Goal: Task Accomplishment & Management: Manage account settings

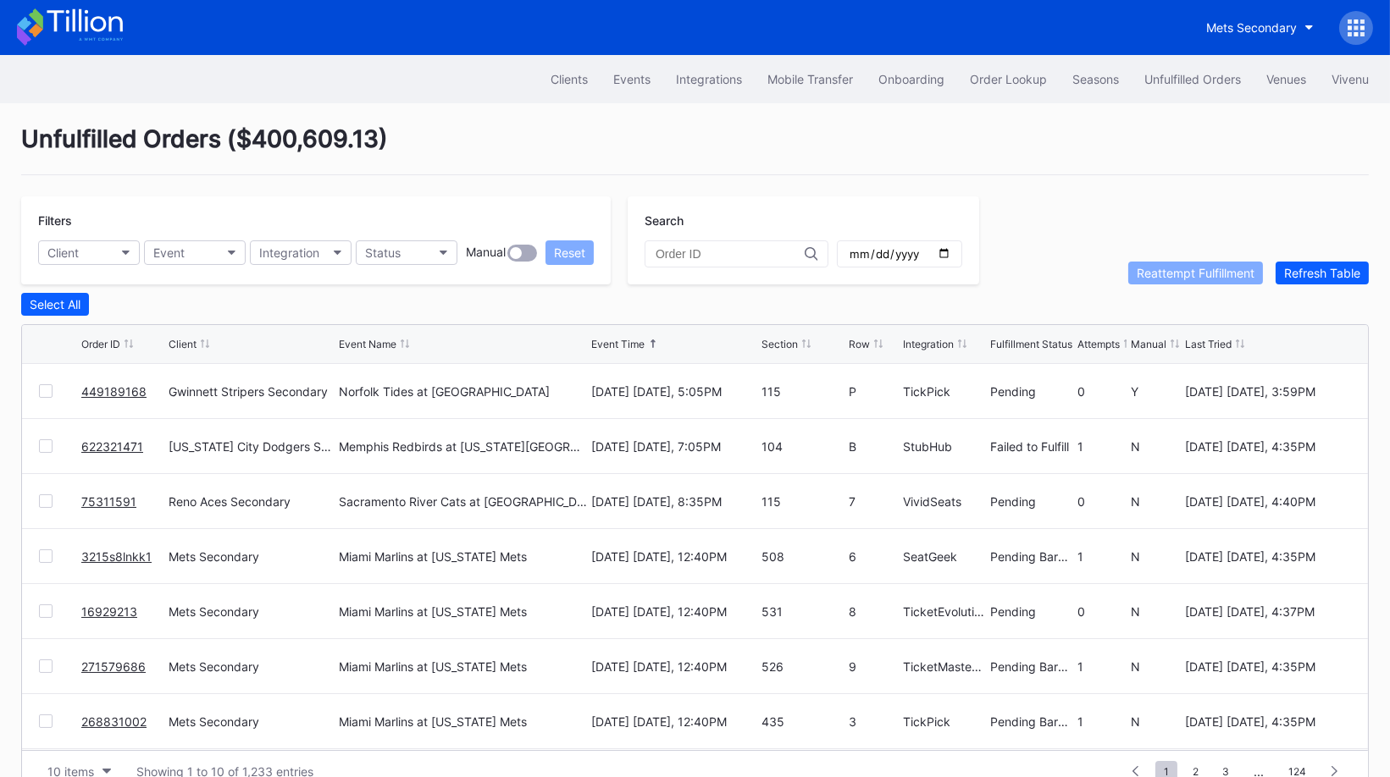
click at [115, 390] on link "449189168" at bounding box center [113, 391] width 65 height 14
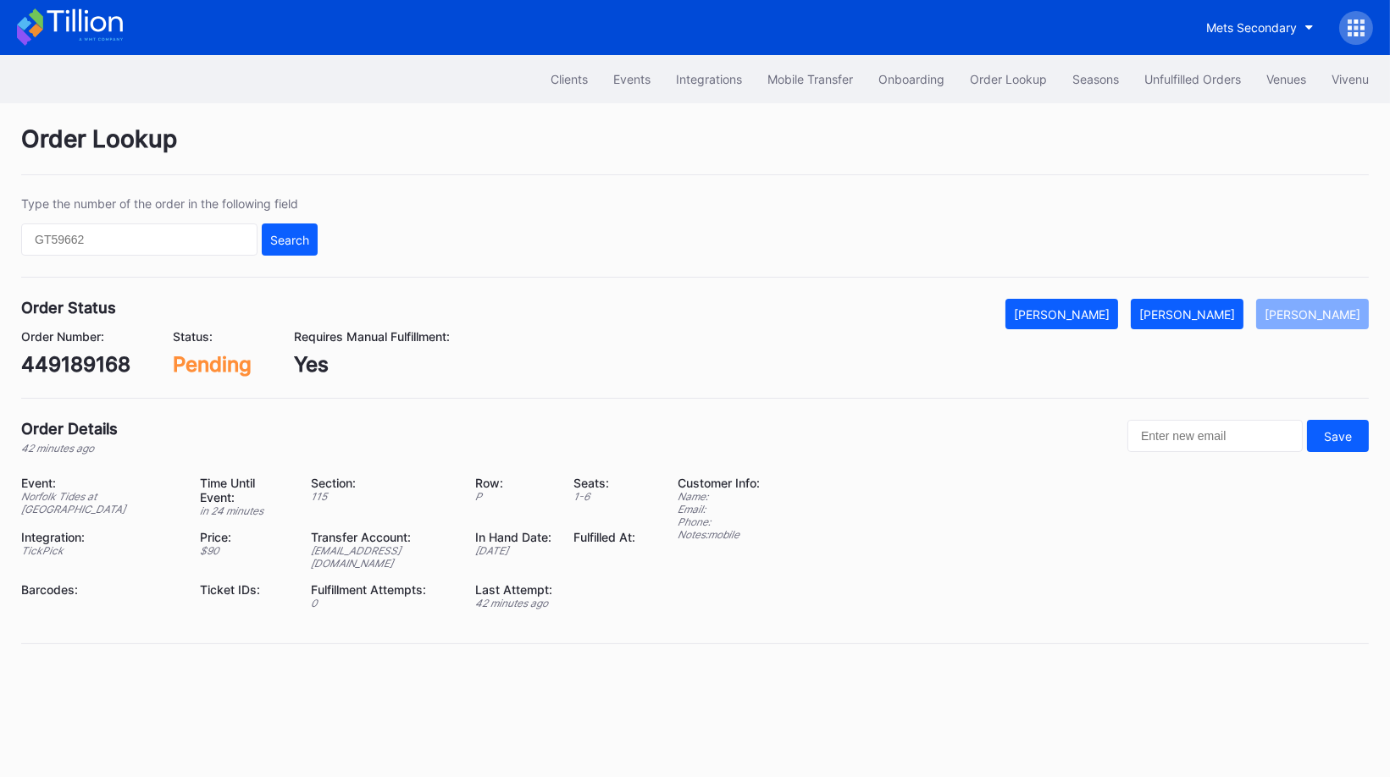
click at [100, 373] on div "449189168" at bounding box center [75, 364] width 109 height 25
click at [100, 358] on div "449189168" at bounding box center [75, 364] width 109 height 25
copy div "449189168"
click at [1178, 310] on button "Mark Fulfilled" at bounding box center [1186, 314] width 113 height 30
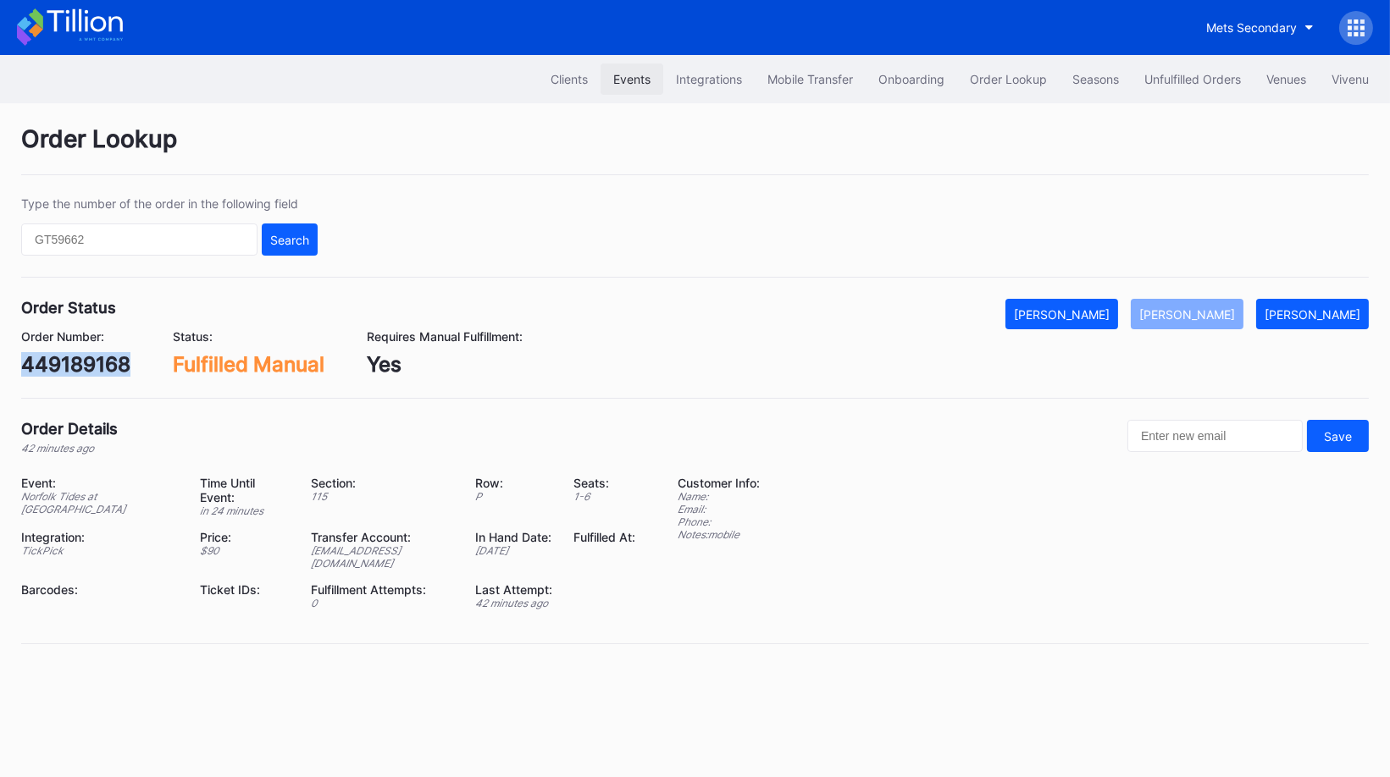
click at [622, 69] on button "Events" at bounding box center [631, 79] width 63 height 31
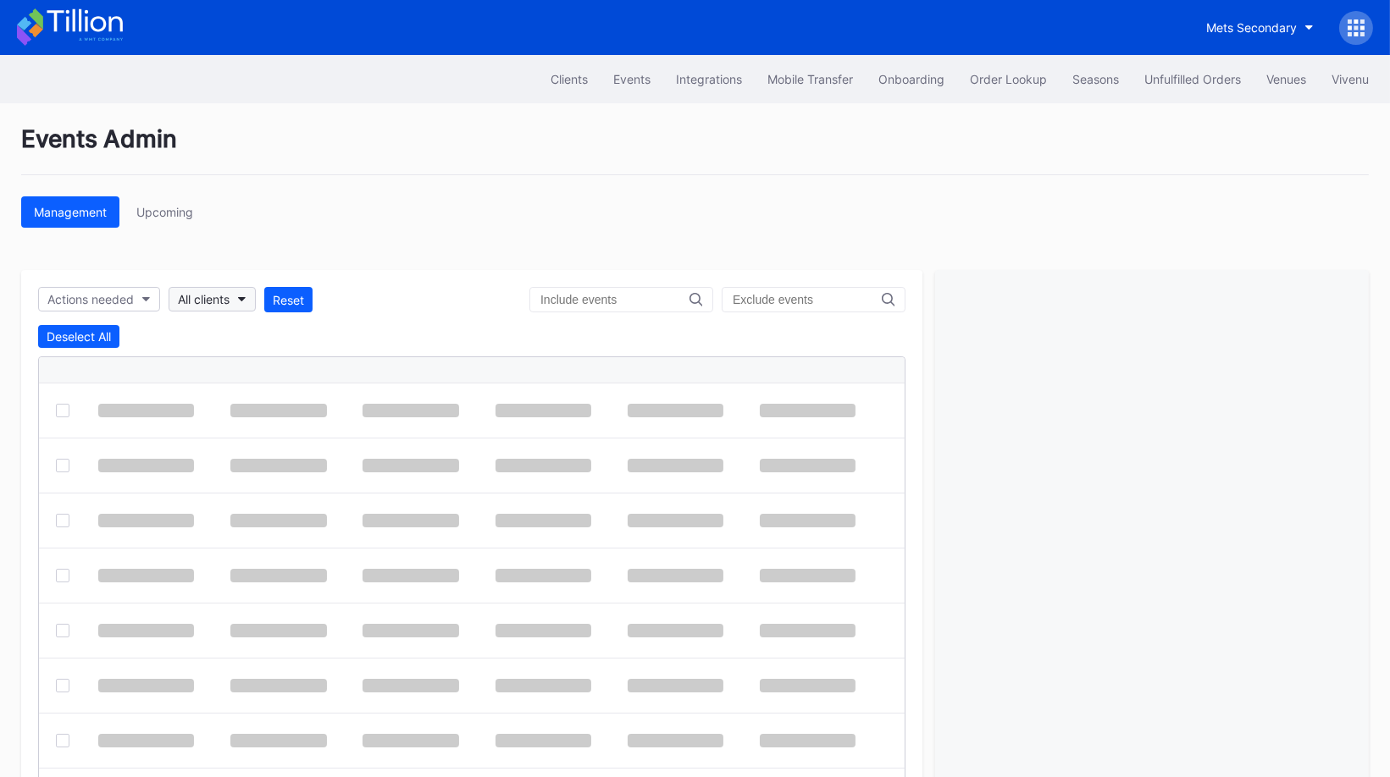
click at [221, 296] on div "All clients" at bounding box center [204, 299] width 52 height 14
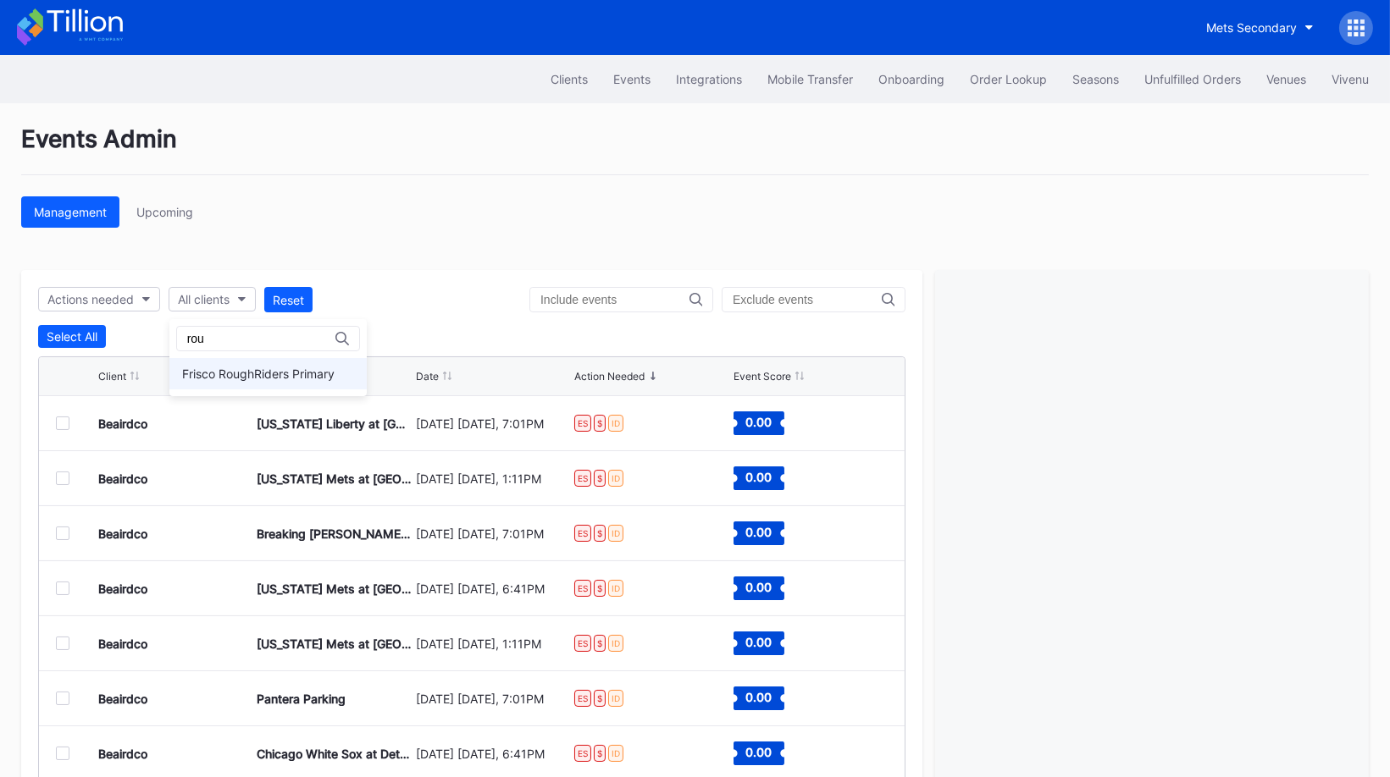
type input "rou"
click at [225, 368] on div "Frisco RoughRiders Primary" at bounding box center [258, 374] width 152 height 14
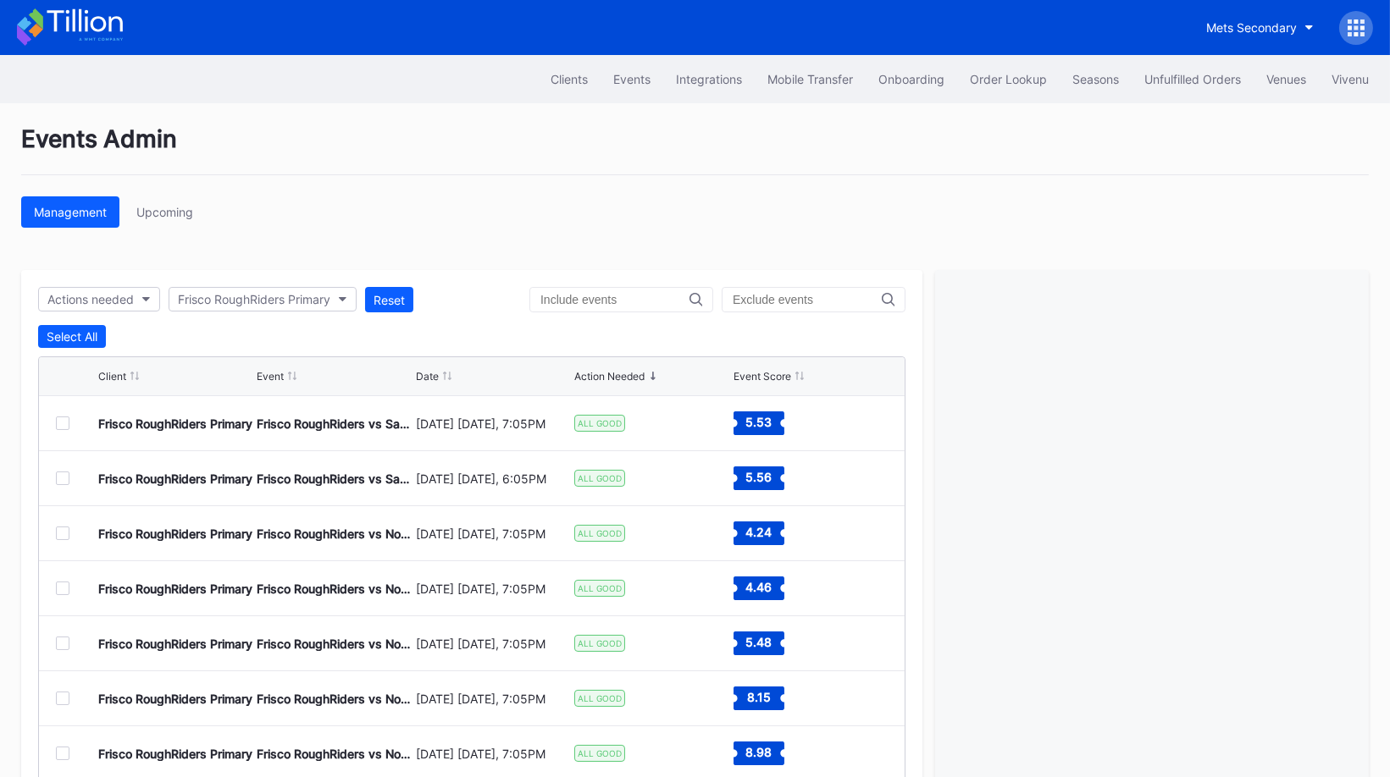
click at [60, 420] on div at bounding box center [63, 424] width 14 height 14
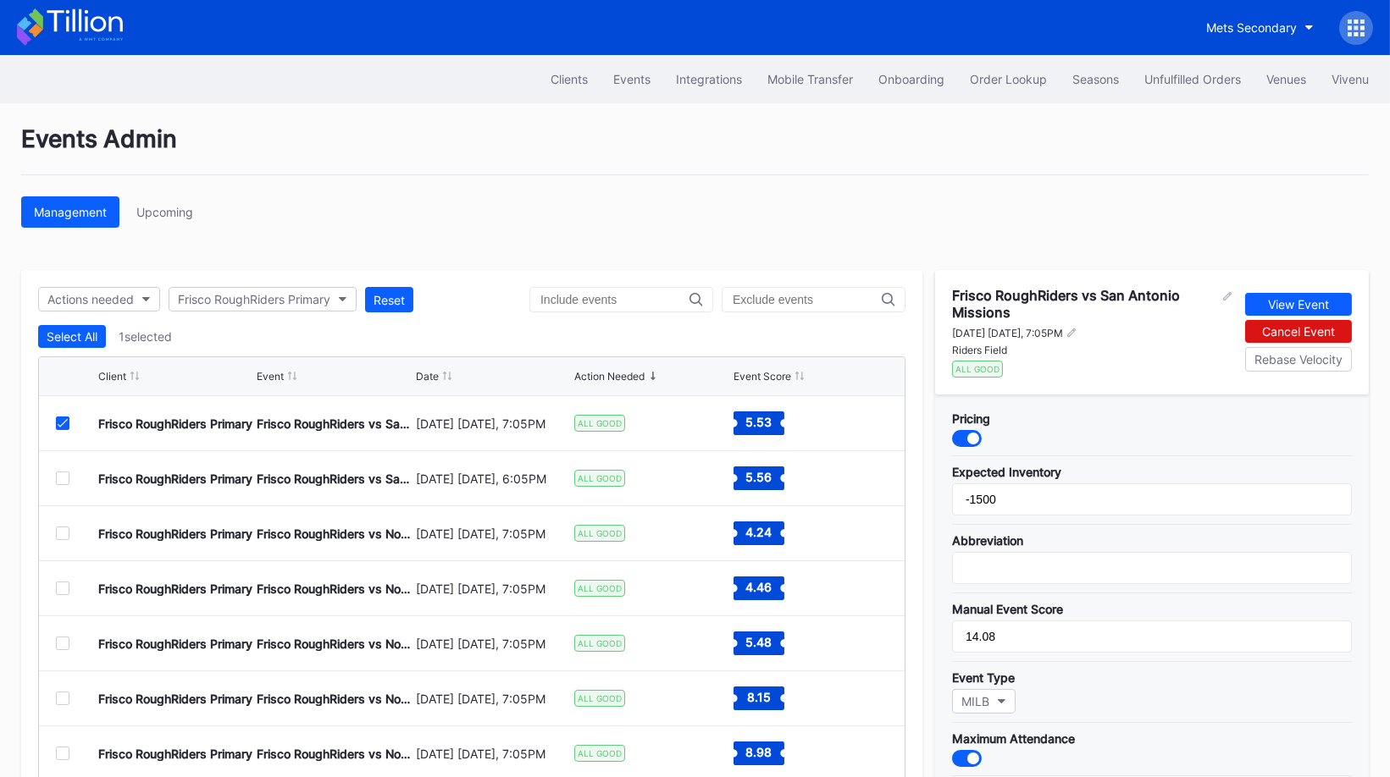
click at [967, 430] on div at bounding box center [967, 438] width 30 height 17
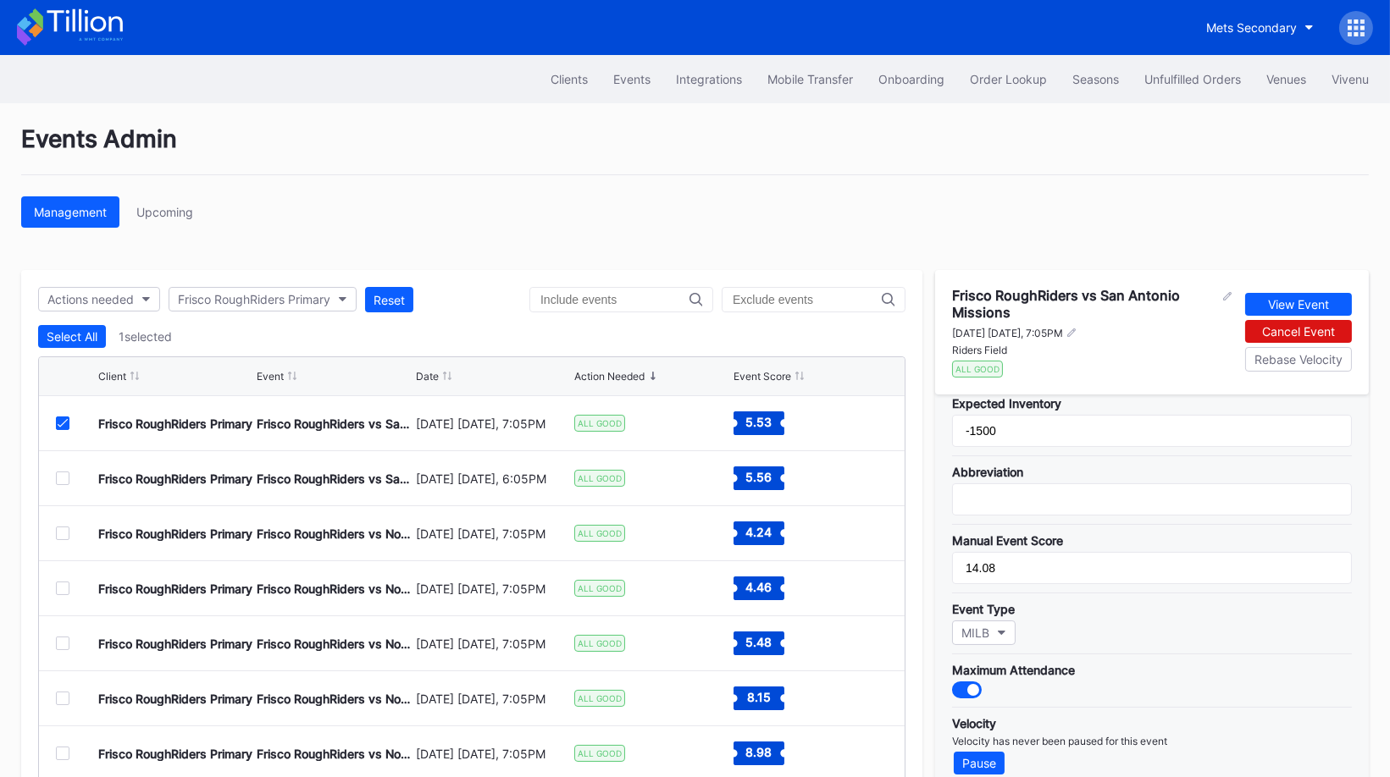
scroll to position [81, 0]
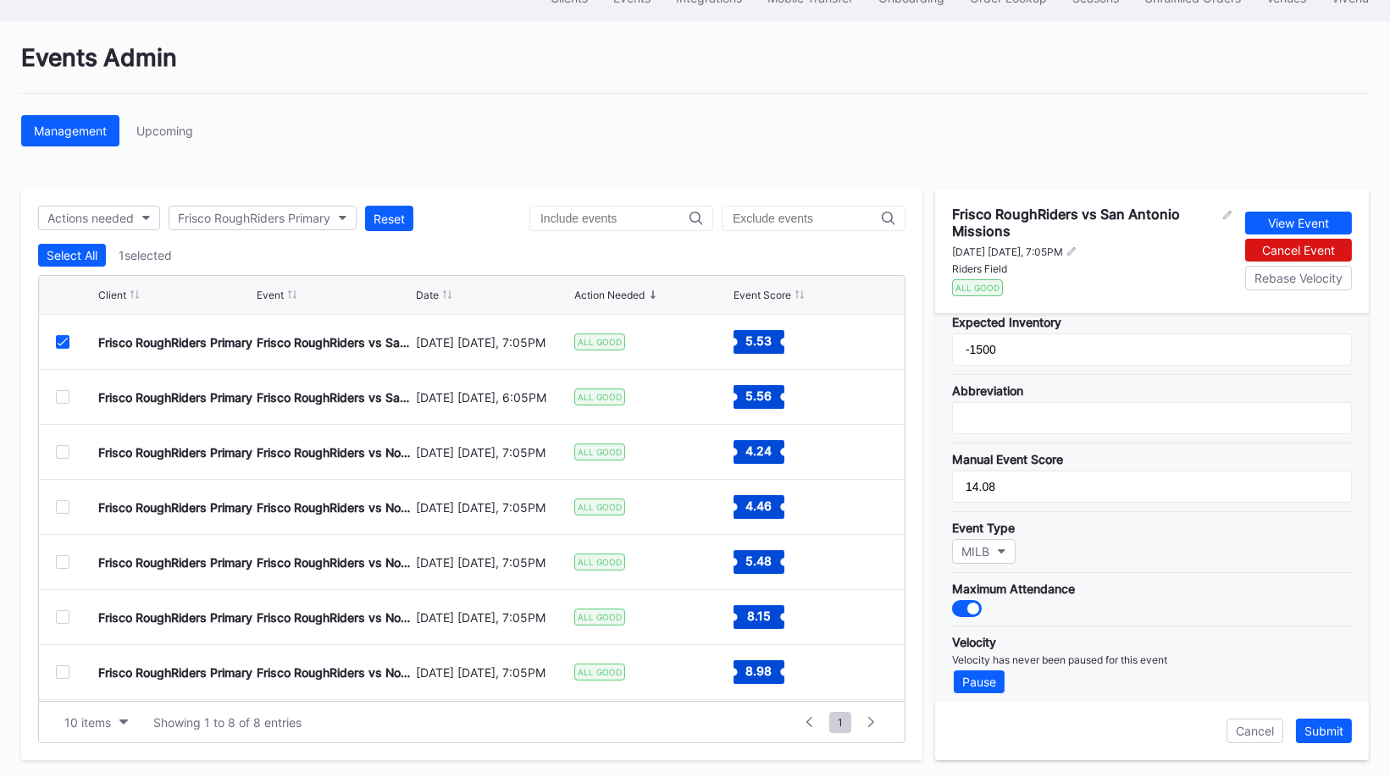
click at [1330, 740] on div "Cancel Submit" at bounding box center [1152, 731] width 434 height 58
click at [1323, 724] on div "Submit" at bounding box center [1323, 731] width 39 height 14
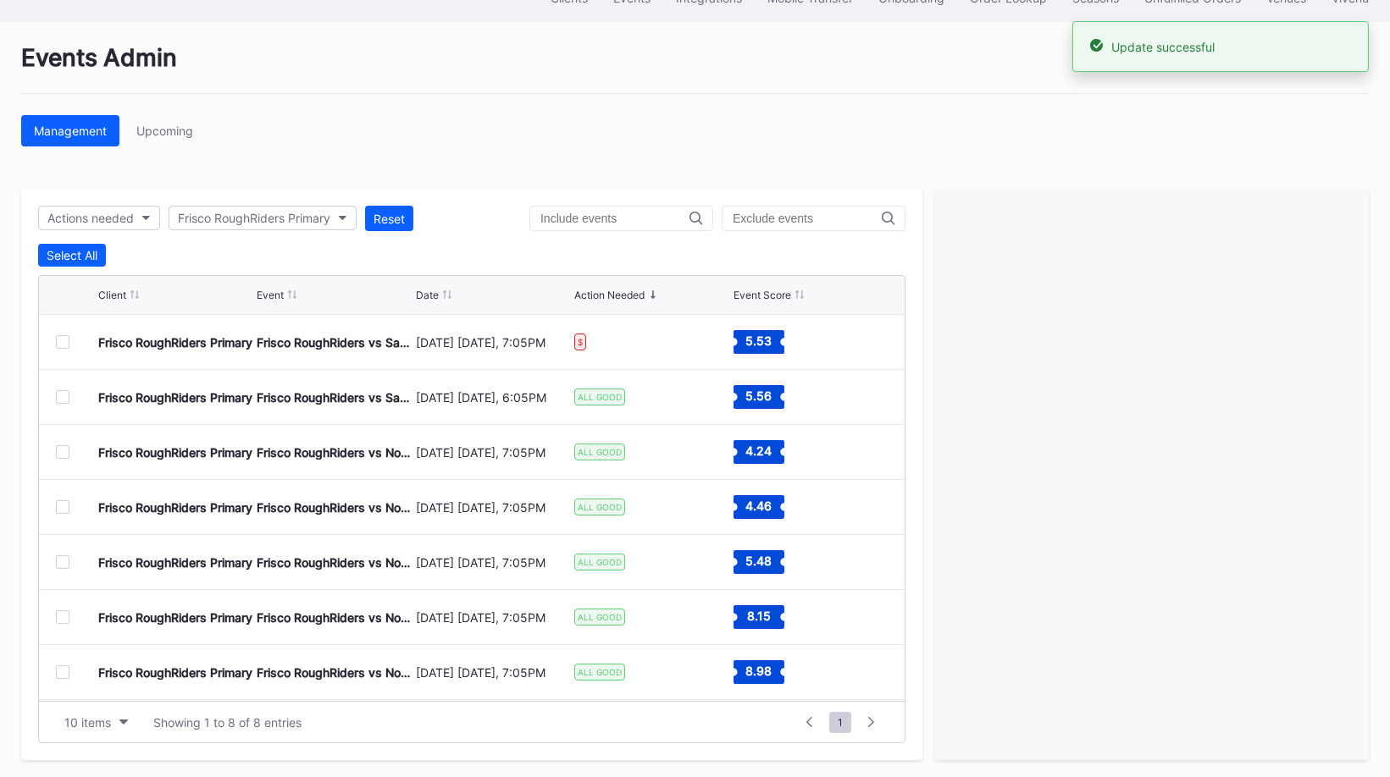
scroll to position [0, 0]
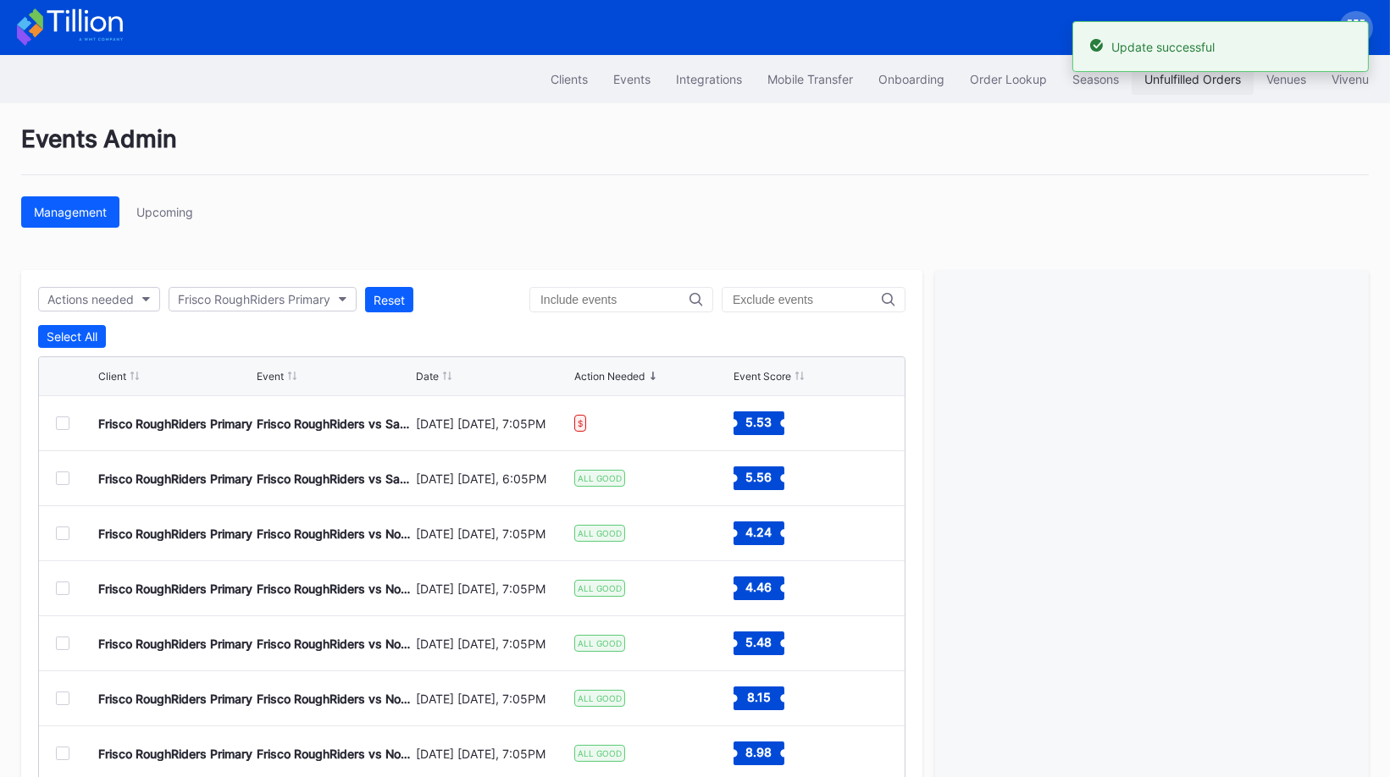
click at [1172, 79] on div "Unfulfilled Orders" at bounding box center [1192, 79] width 97 height 14
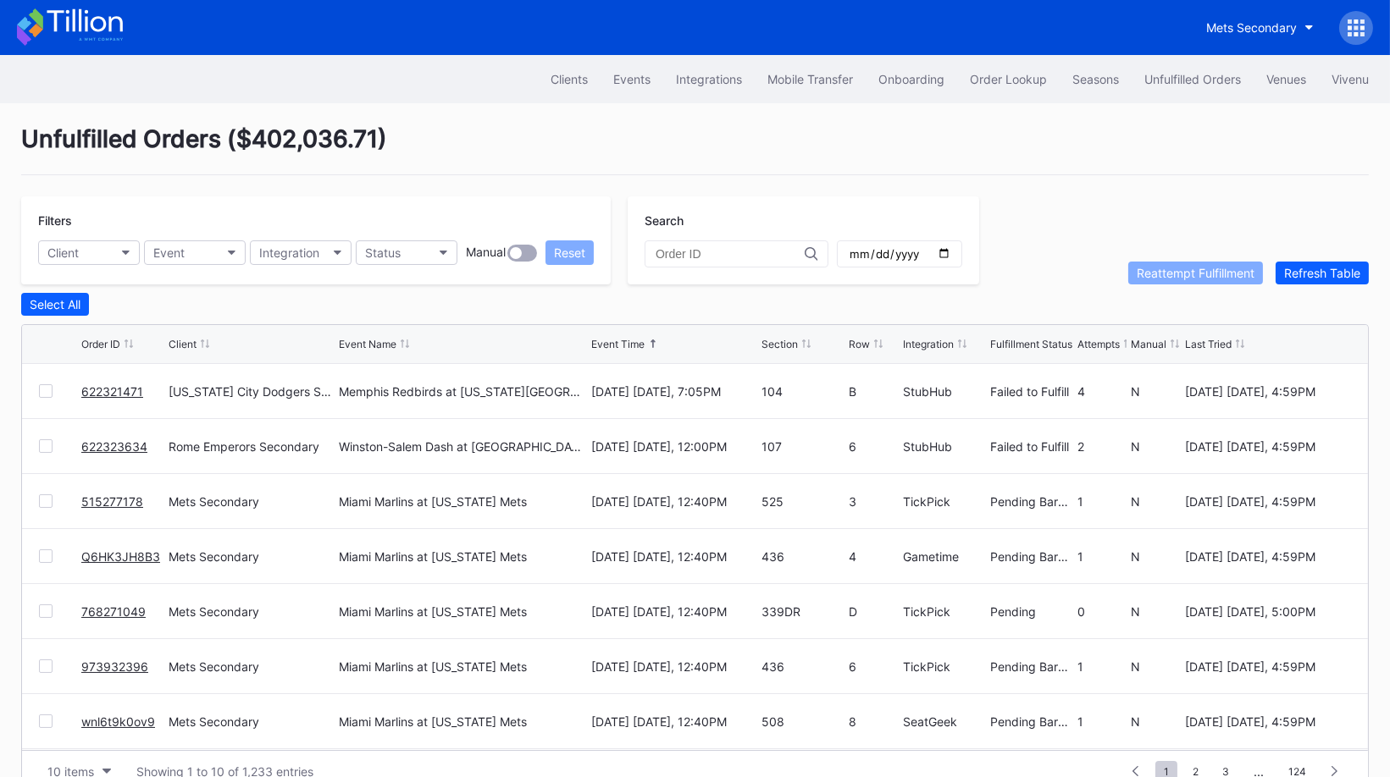
click at [115, 384] on link "622321471" at bounding box center [112, 391] width 62 height 14
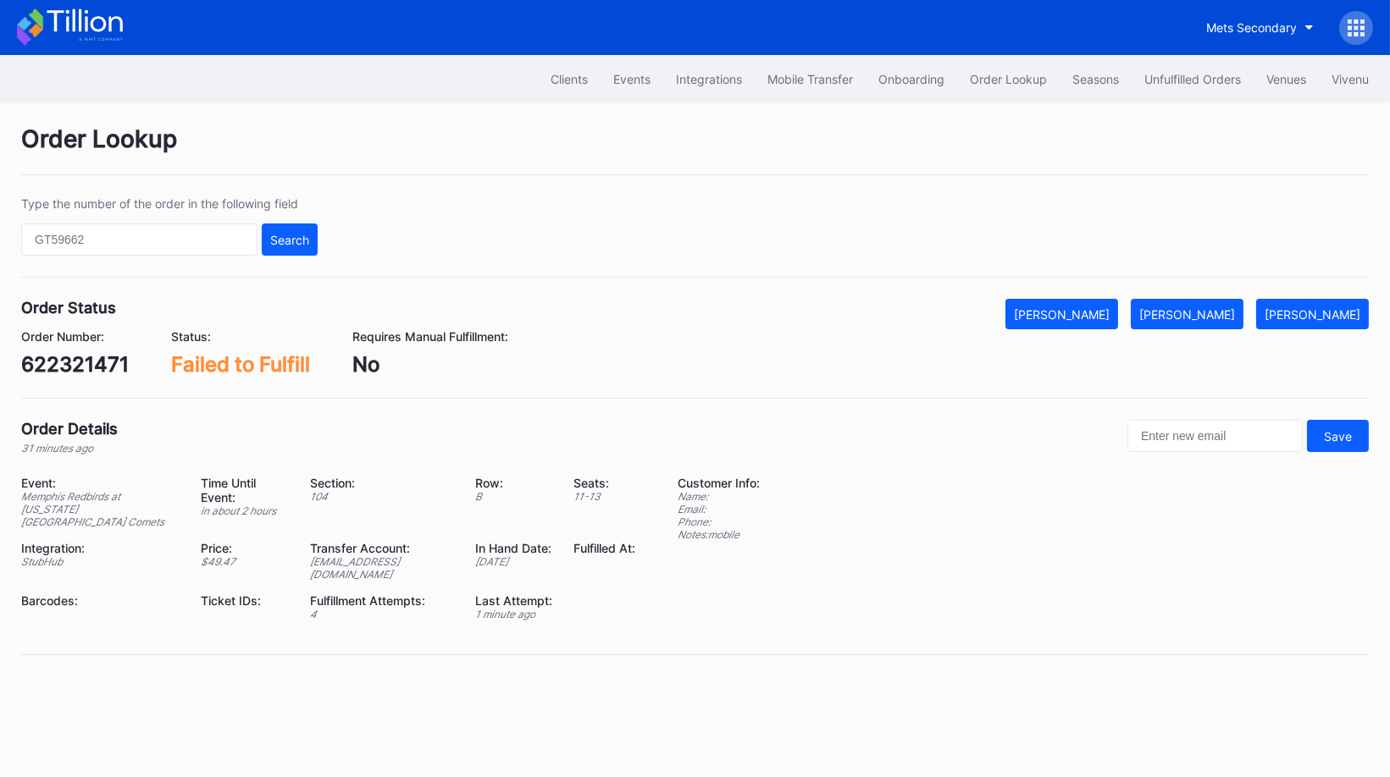
click at [99, 371] on div "622321471" at bounding box center [75, 364] width 108 height 25
copy div "622321471"
click at [1229, 315] on div "Mark Fulfilled" at bounding box center [1187, 314] width 96 height 14
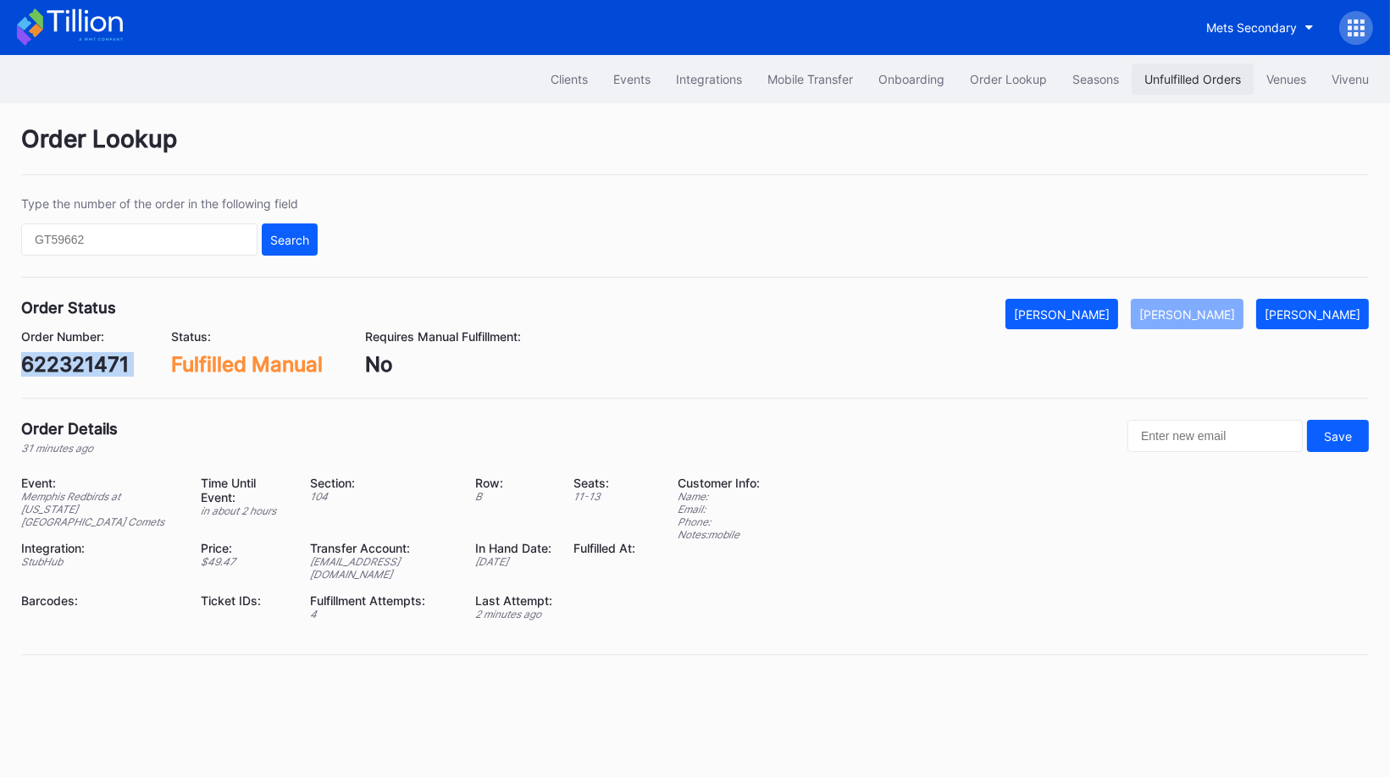
click at [1167, 69] on button "Unfulfilled Orders" at bounding box center [1192, 79] width 122 height 31
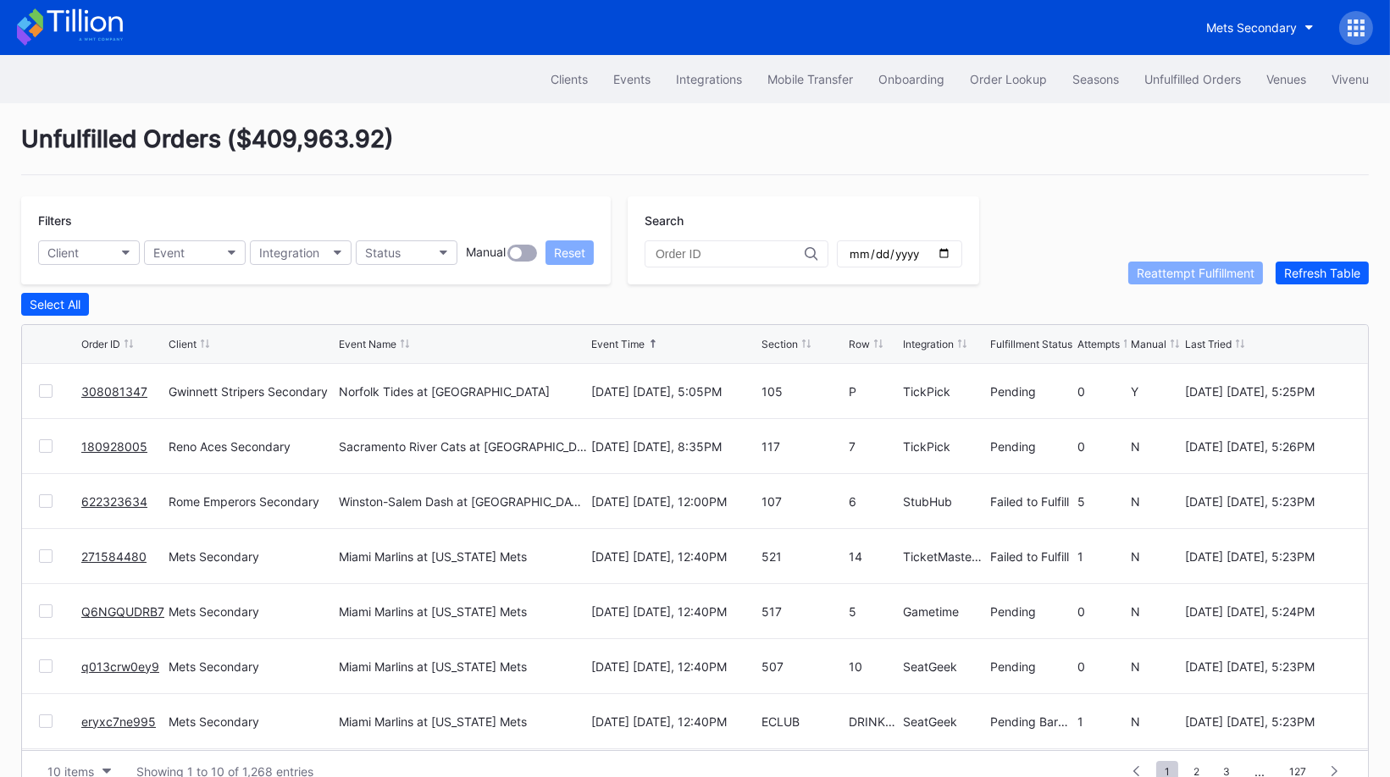
click at [116, 384] on link "308081347" at bounding box center [114, 391] width 66 height 14
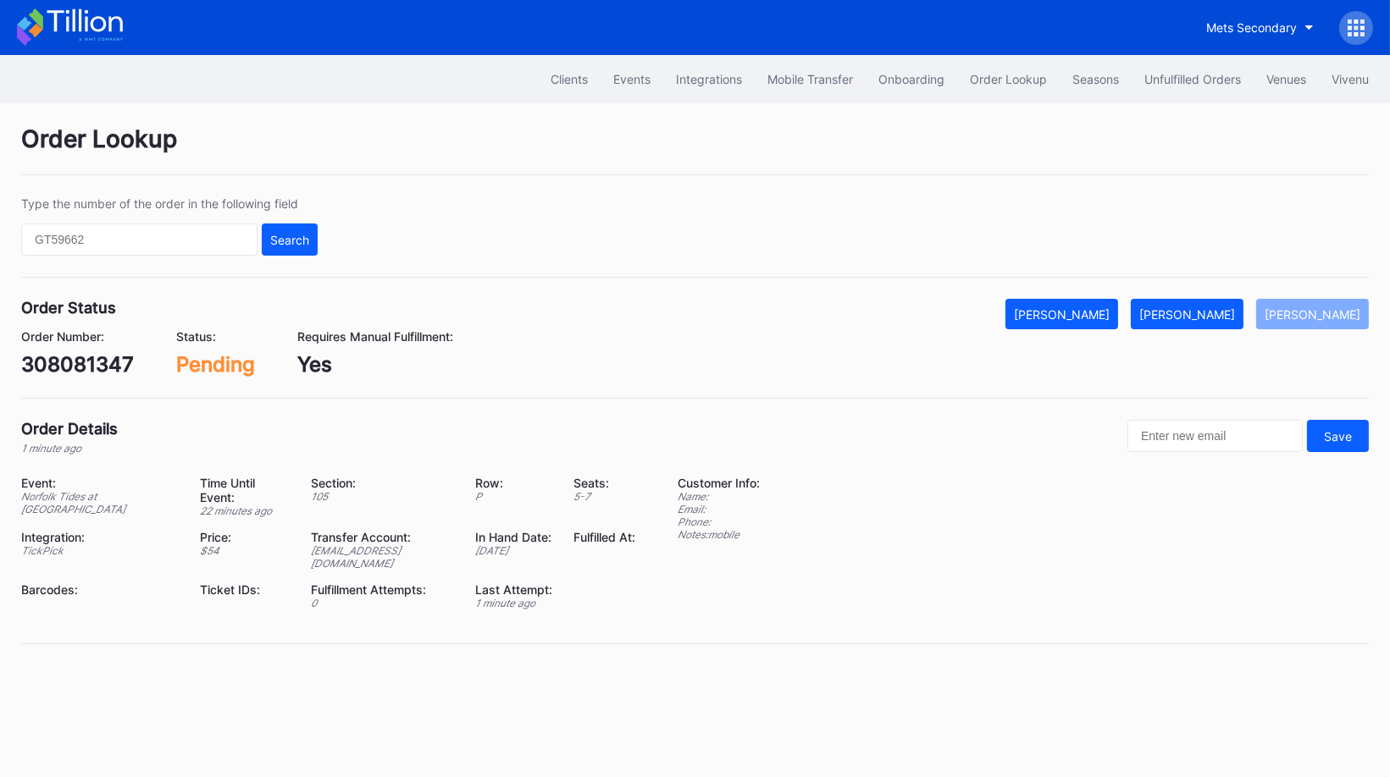
click at [93, 369] on div "308081347" at bounding box center [77, 364] width 113 height 25
copy div "308081347"
click at [1231, 311] on div "Mark Fulfilled" at bounding box center [1187, 314] width 96 height 14
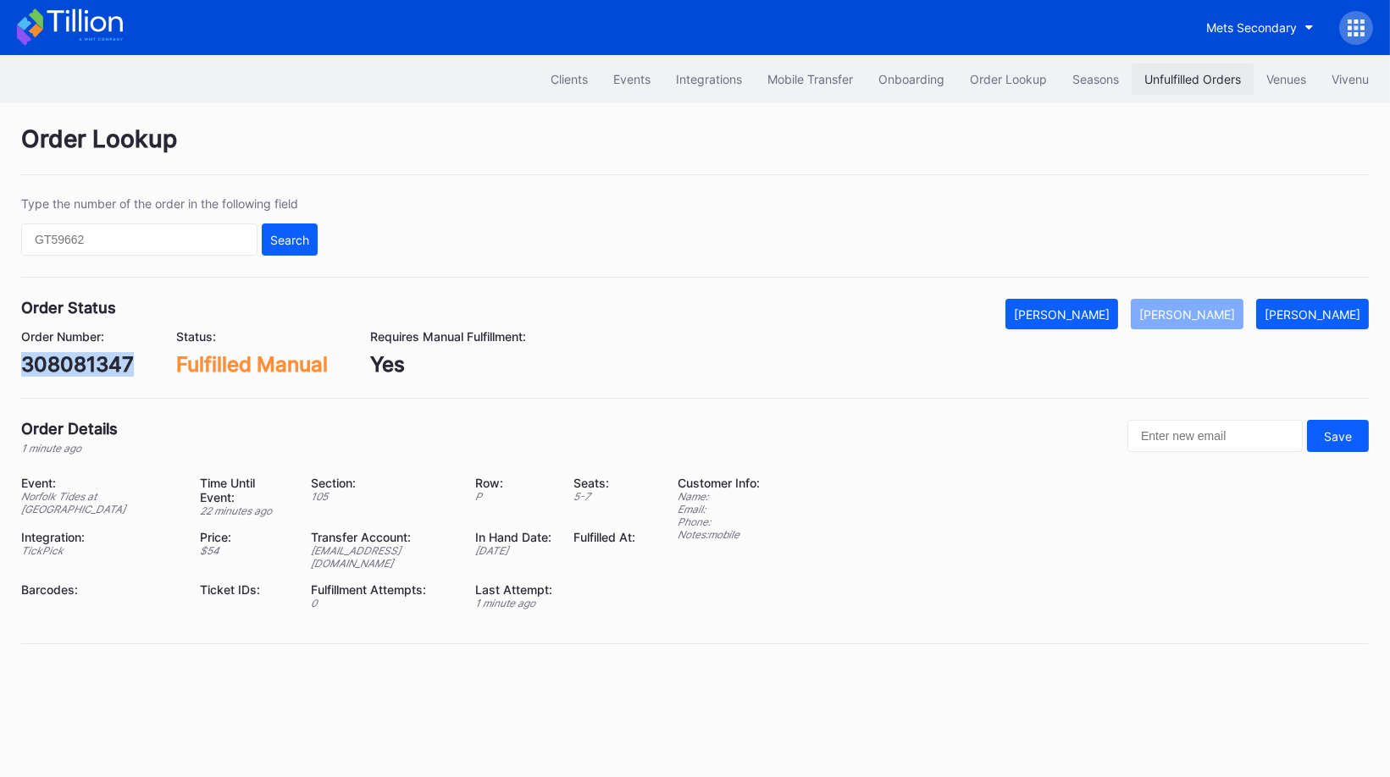
click at [1170, 74] on div "Unfulfilled Orders" at bounding box center [1192, 79] width 97 height 14
